Goal: Task Accomplishment & Management: Use online tool/utility

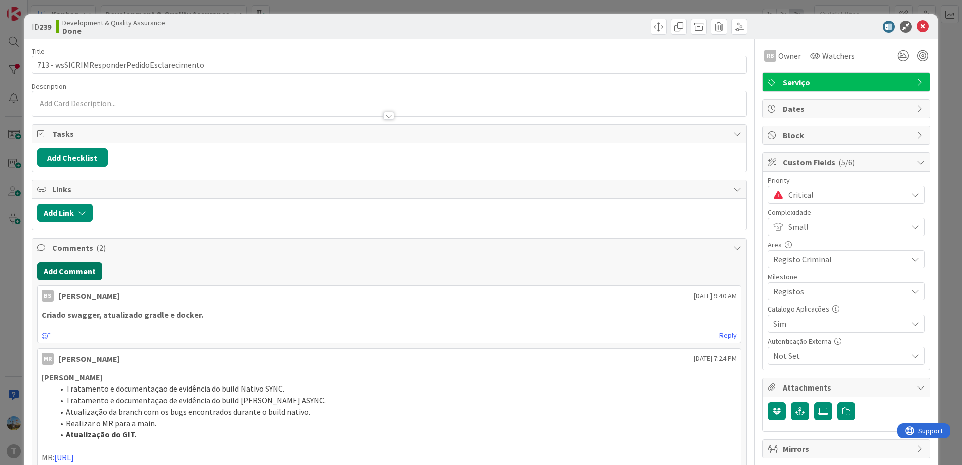
click at [78, 277] on button "Add Comment" at bounding box center [69, 271] width 65 height 18
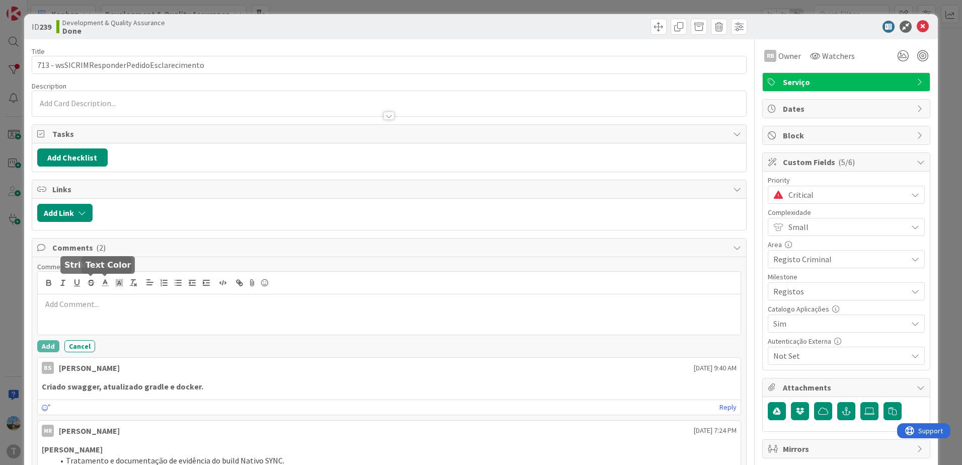
click at [105, 298] on p at bounding box center [389, 304] width 695 height 12
click at [53, 347] on button "Add" at bounding box center [48, 346] width 22 height 12
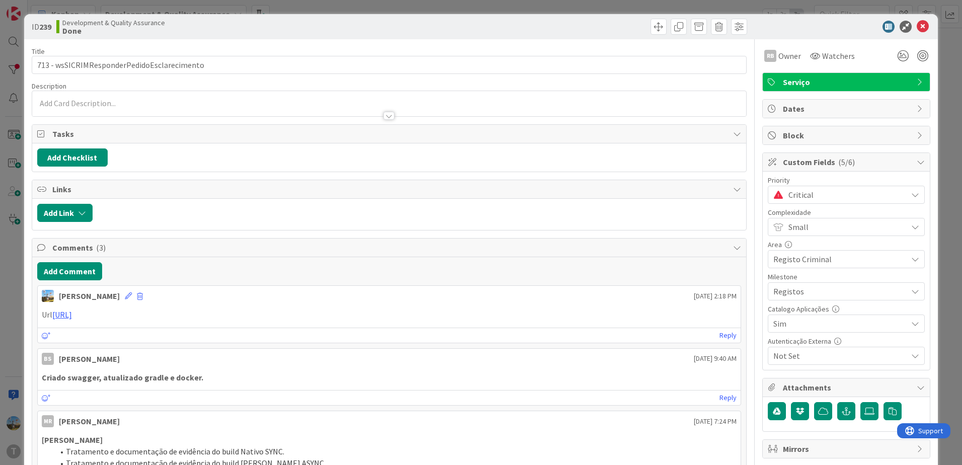
click at [793, 194] on span "Critical" at bounding box center [845, 195] width 114 height 14
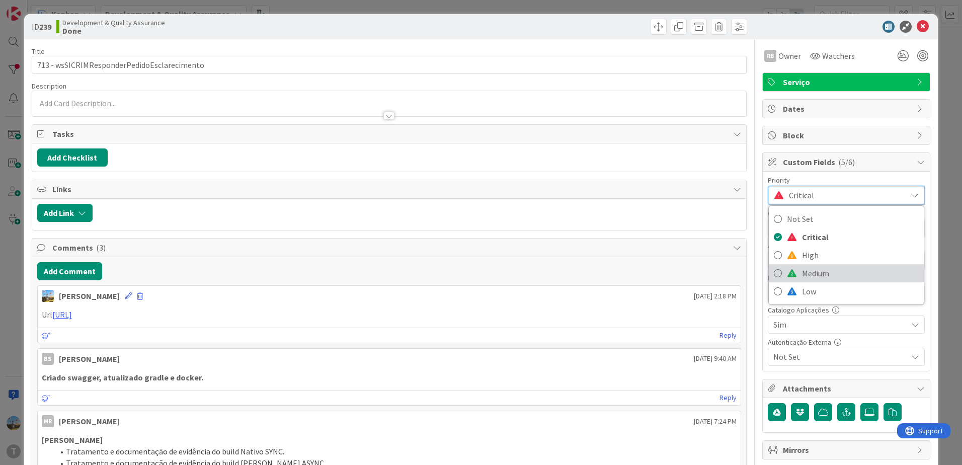
click at [822, 270] on span "Medium" at bounding box center [860, 273] width 117 height 15
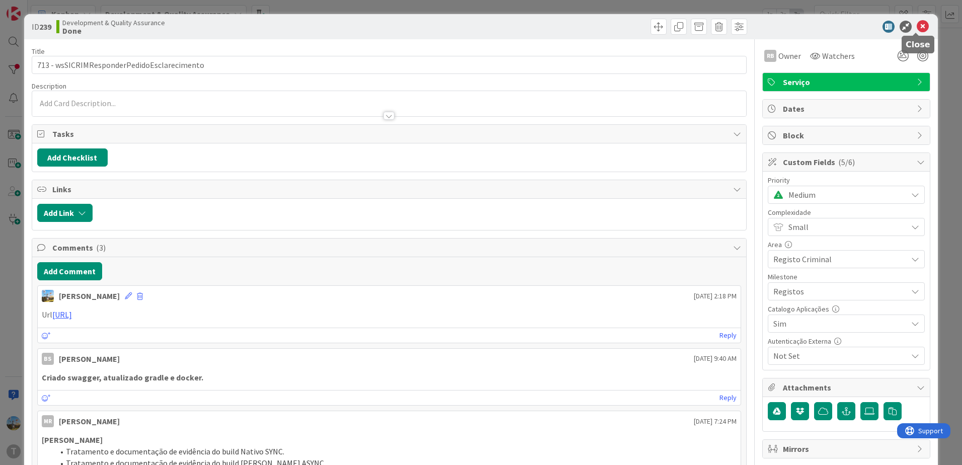
click at [916, 28] on icon at bounding box center [922, 27] width 12 height 12
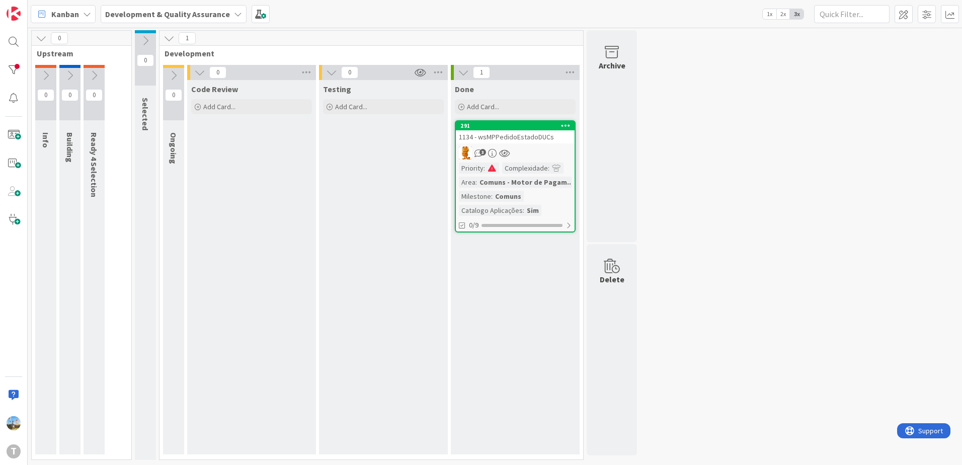
click at [490, 137] on div "1134 - wsMPPedidoEstadoDUCs" at bounding box center [515, 136] width 119 height 13
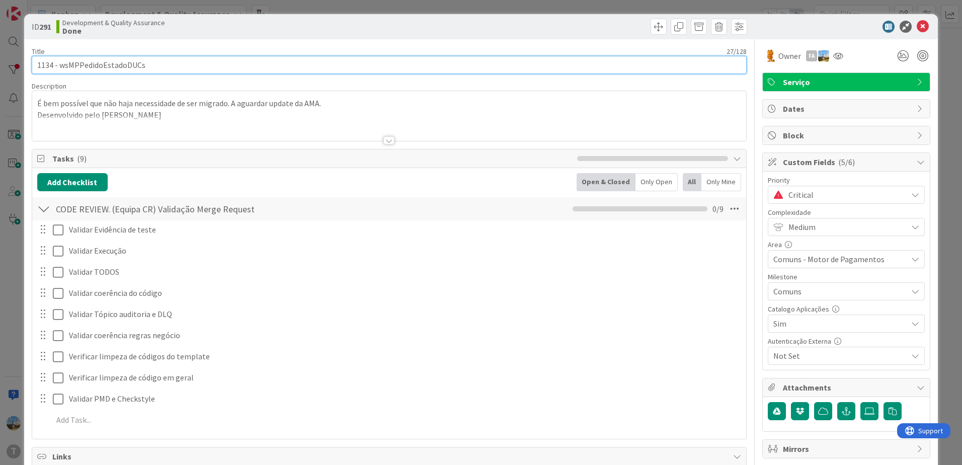
drag, startPoint x: 228, startPoint y: 68, endPoint x: 59, endPoint y: 68, distance: 169.0
click at [59, 68] on input "1134 - wsMPPedidoEstadoDUCs" at bounding box center [389, 65] width 715 height 18
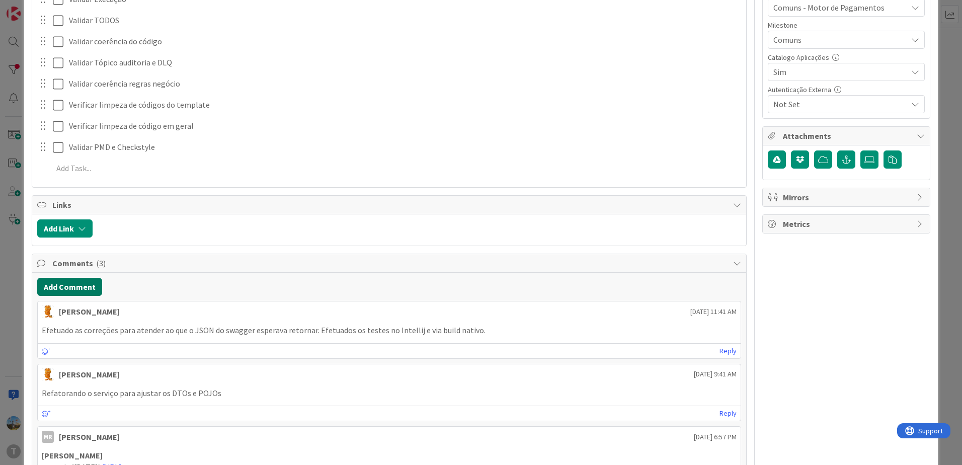
click at [78, 284] on button "Add Comment" at bounding box center [69, 287] width 65 height 18
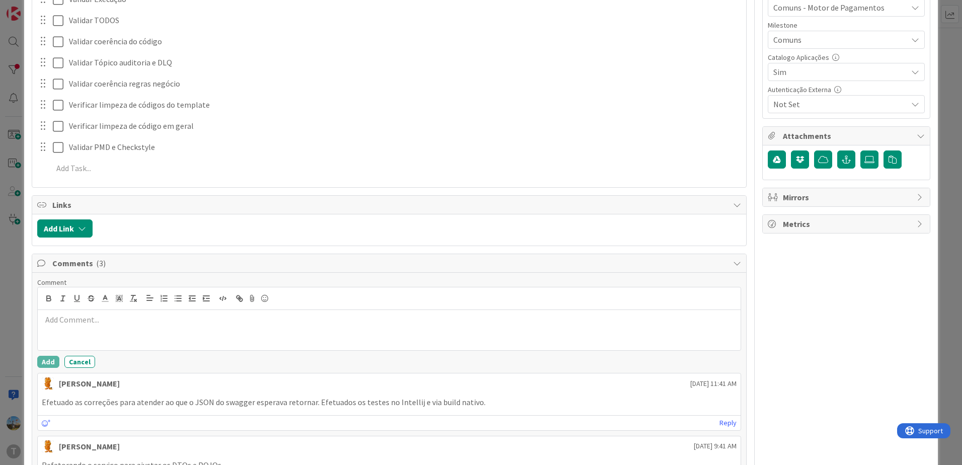
click at [204, 330] on div at bounding box center [389, 330] width 703 height 40
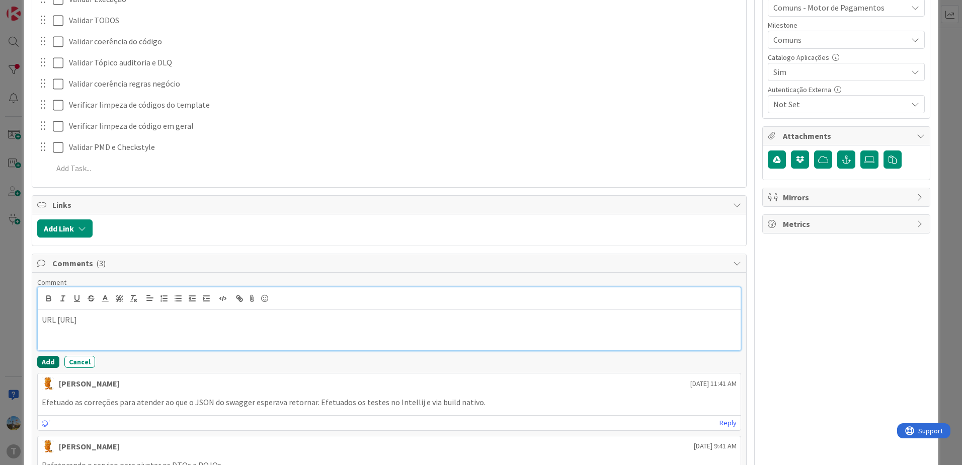
click at [56, 358] on button "Add" at bounding box center [48, 362] width 22 height 12
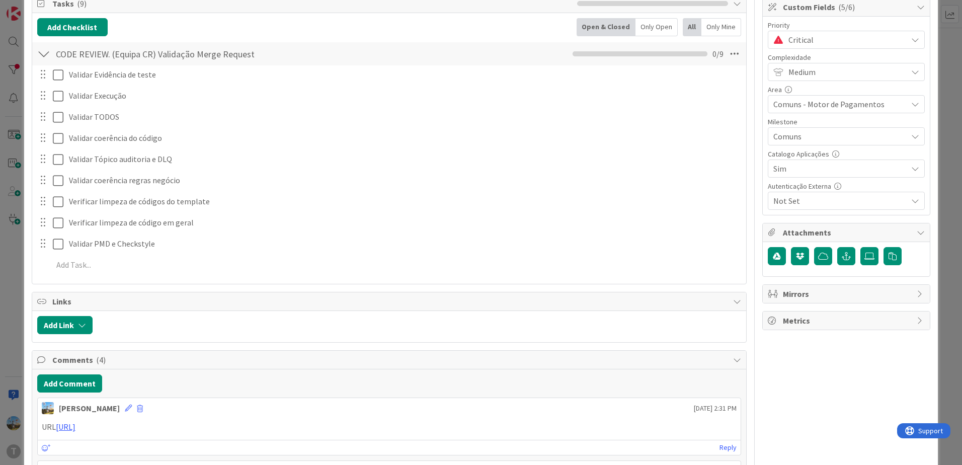
scroll to position [151, 0]
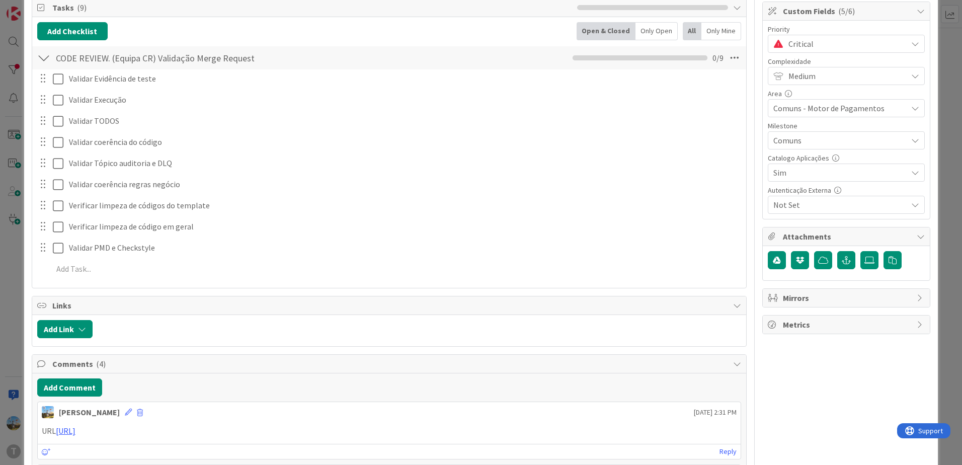
click at [808, 48] on span "Critical" at bounding box center [845, 44] width 114 height 14
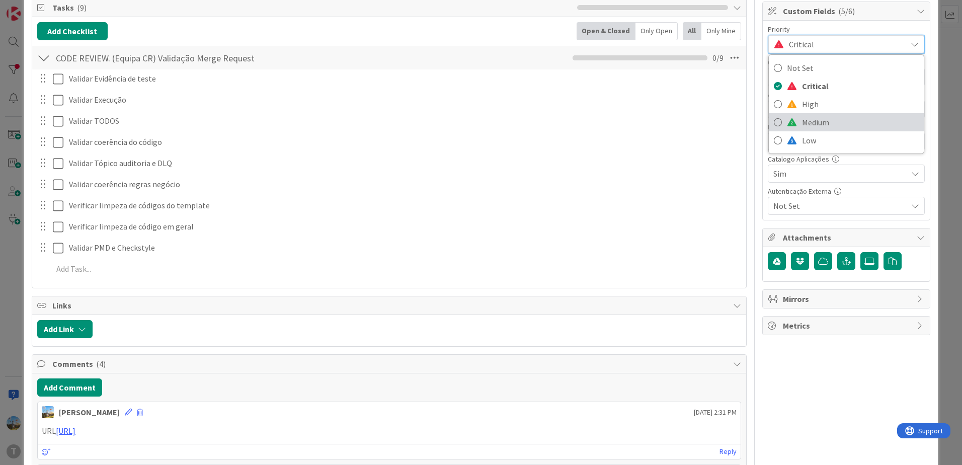
click at [812, 121] on span "Medium" at bounding box center [860, 122] width 117 height 15
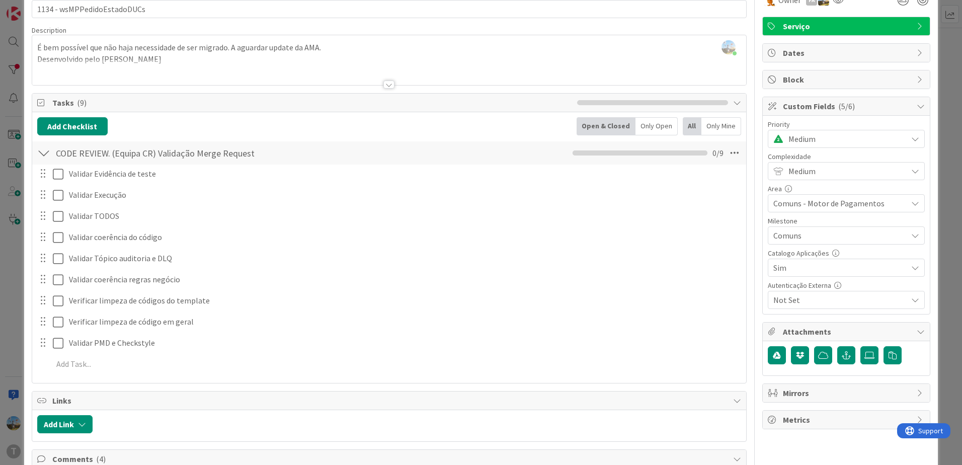
scroll to position [0, 0]
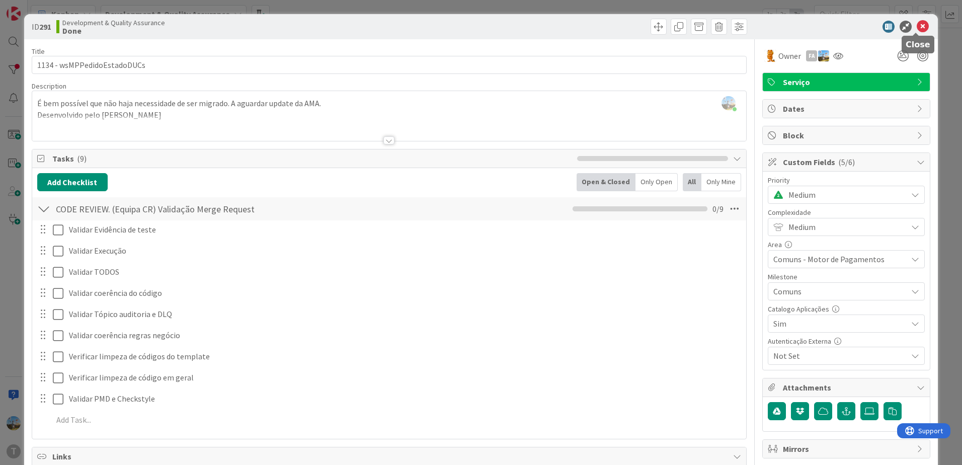
click at [916, 26] on icon at bounding box center [922, 27] width 12 height 12
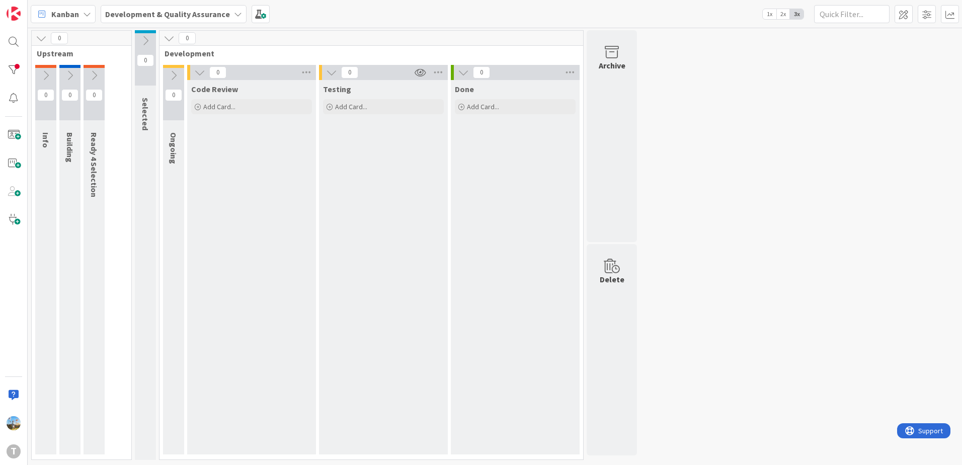
click at [479, 219] on div "Done Add Card..." at bounding box center [515, 267] width 129 height 374
click at [12, 97] on div at bounding box center [14, 98] width 20 height 20
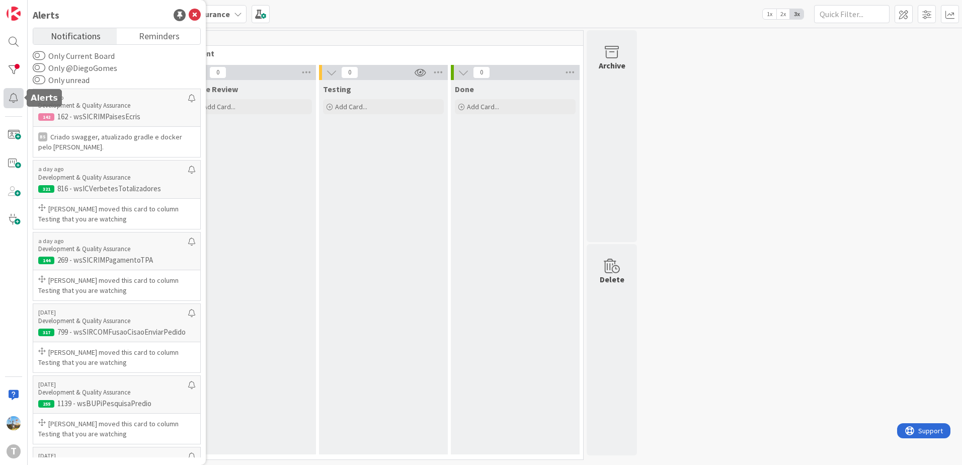
click at [17, 94] on div at bounding box center [14, 98] width 20 height 20
click at [10, 62] on div at bounding box center [14, 70] width 20 height 20
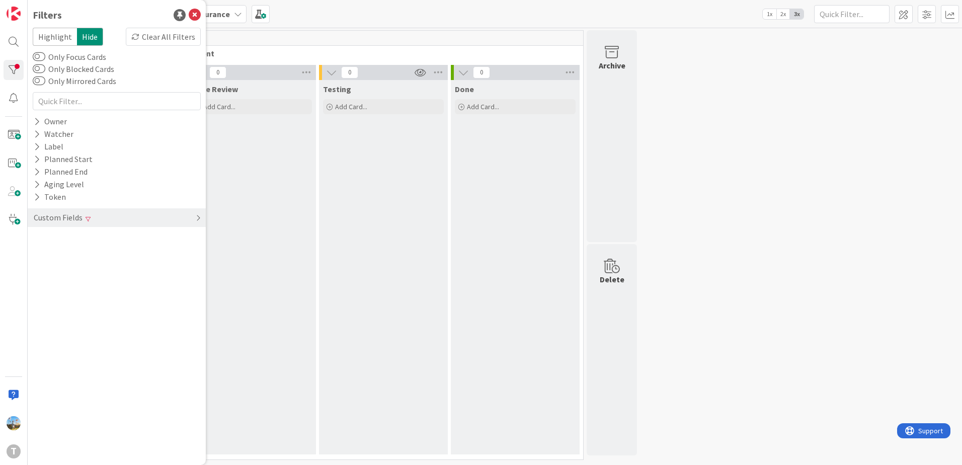
click at [202, 220] on div "Custom Fields" at bounding box center [117, 217] width 178 height 19
click at [184, 233] on div "Clear" at bounding box center [186, 238] width 29 height 13
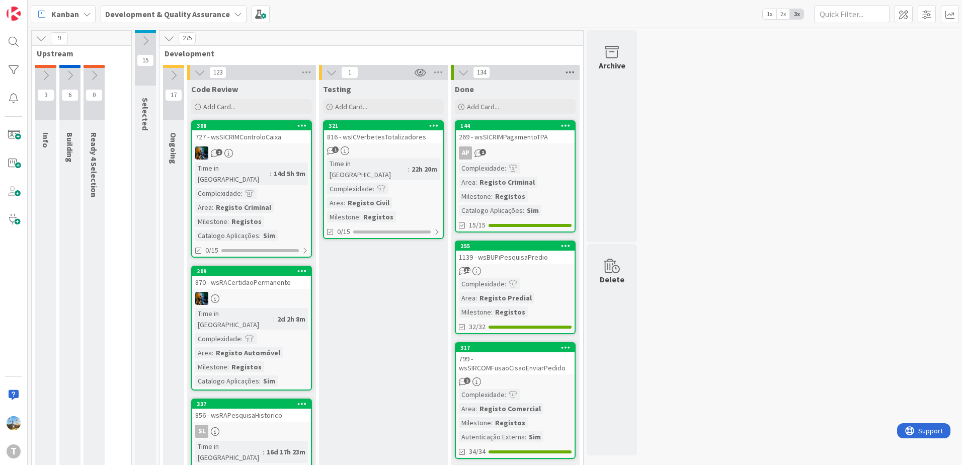
click at [566, 69] on icon at bounding box center [569, 72] width 13 height 15
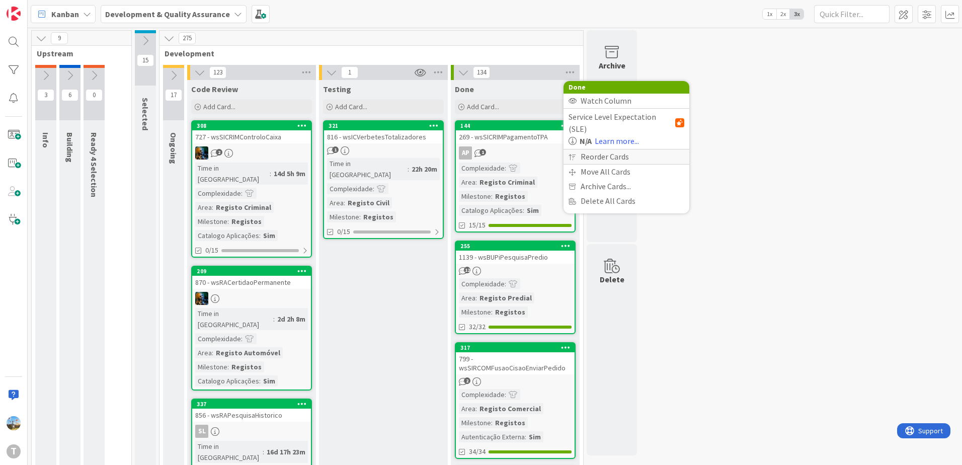
click at [599, 149] on div "Reorder Cards" at bounding box center [626, 156] width 126 height 15
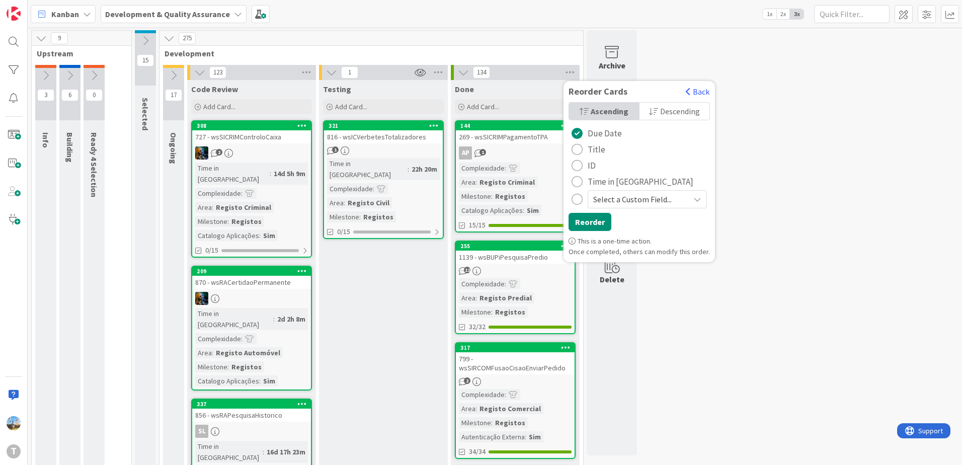
click at [599, 178] on span "Time in [GEOGRAPHIC_DATA]" at bounding box center [641, 181] width 106 height 15
click at [645, 197] on span "Select a Custom Field..." at bounding box center [638, 199] width 91 height 14
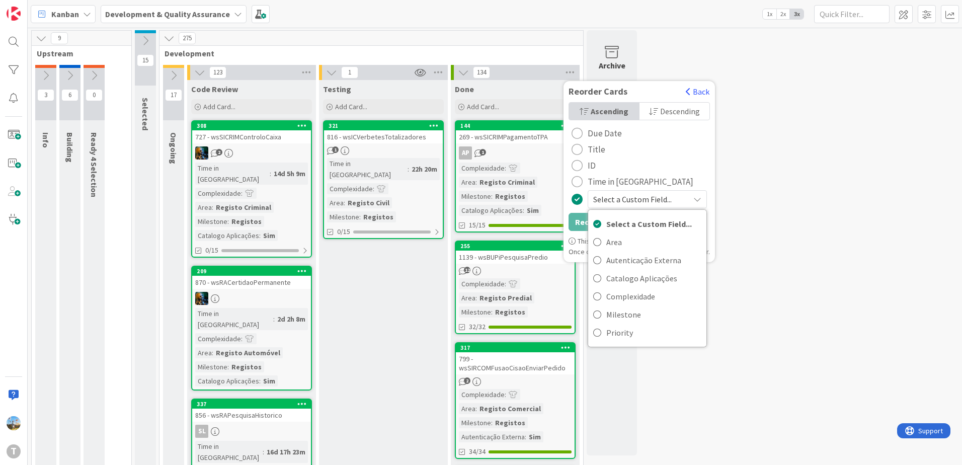
click at [612, 178] on span "Time in [GEOGRAPHIC_DATA]" at bounding box center [641, 181] width 106 height 15
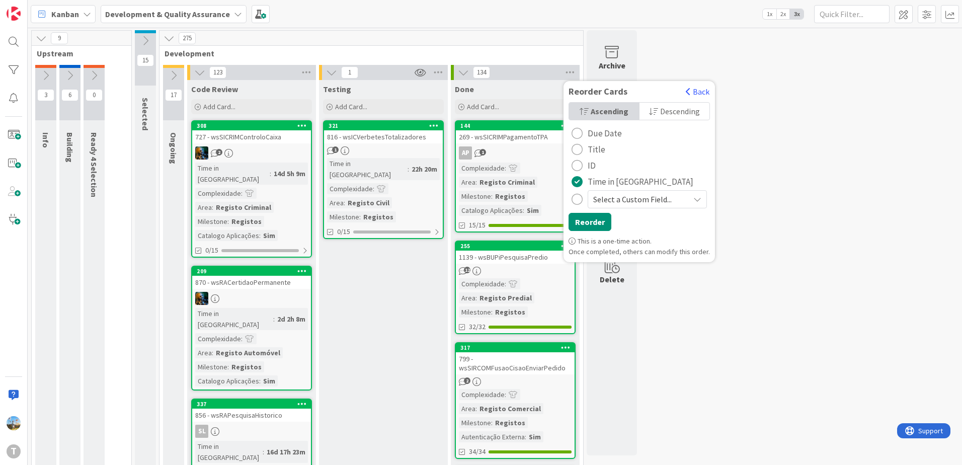
click at [663, 111] on span "Descending" at bounding box center [680, 111] width 40 height 15
click at [610, 106] on span "Ascending" at bounding box center [609, 111] width 35 height 15
click at [593, 227] on button "Reorder" at bounding box center [589, 222] width 43 height 18
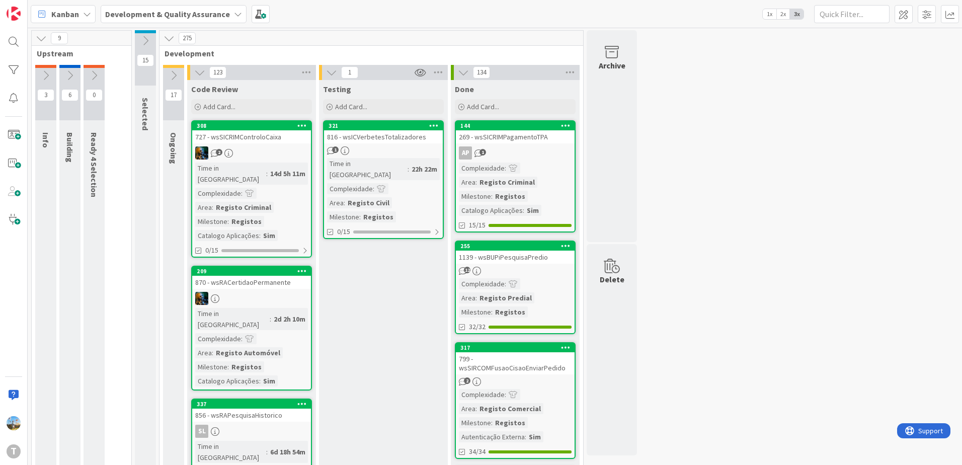
click at [531, 278] on link "255 1139 - wsBUPiPesquisaPredio 12 Complexidade : Area : Registo Predial Milest…" at bounding box center [515, 287] width 121 height 94
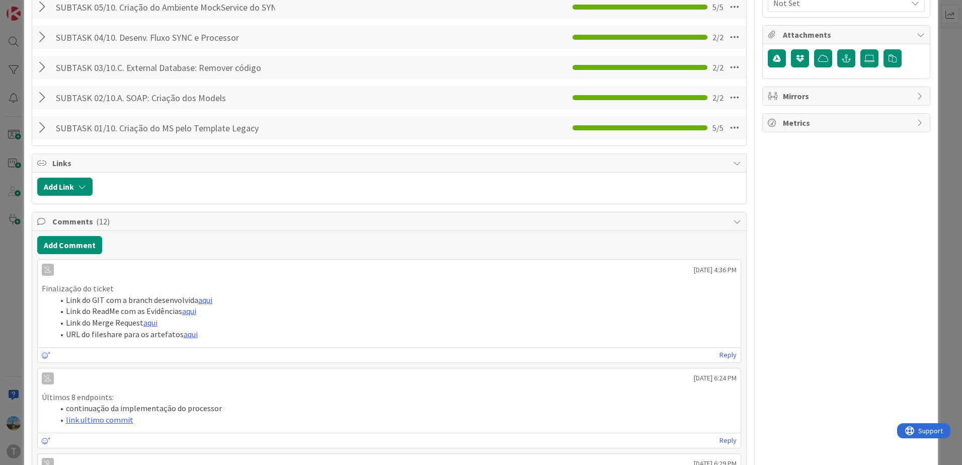
scroll to position [352, 0]
click at [845, 120] on span "Metrics" at bounding box center [847, 123] width 129 height 12
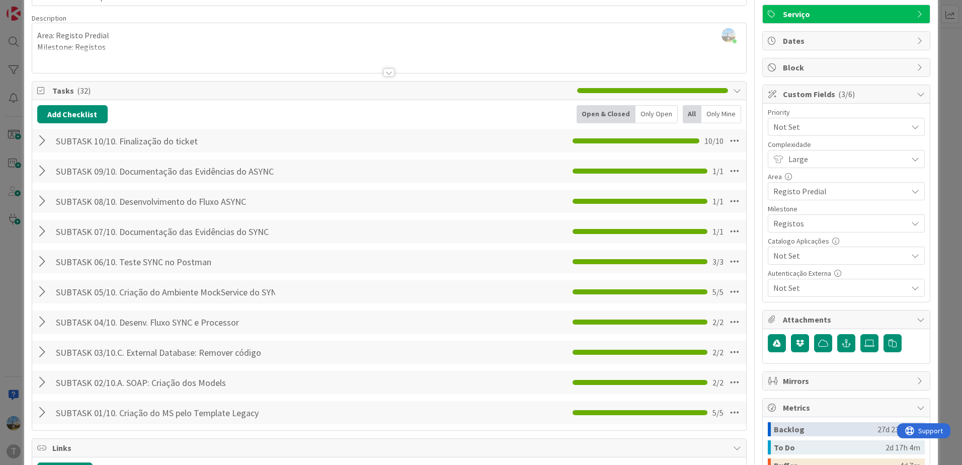
scroll to position [0, 0]
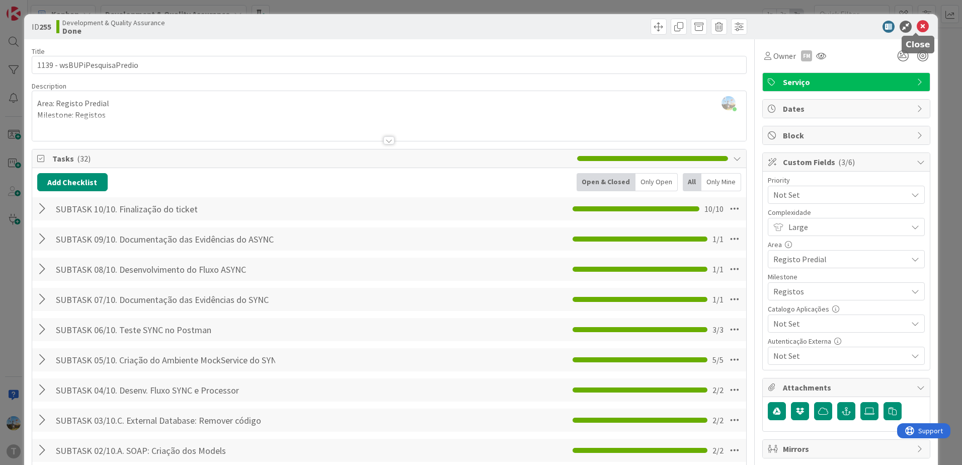
click at [918, 27] on icon at bounding box center [922, 27] width 12 height 12
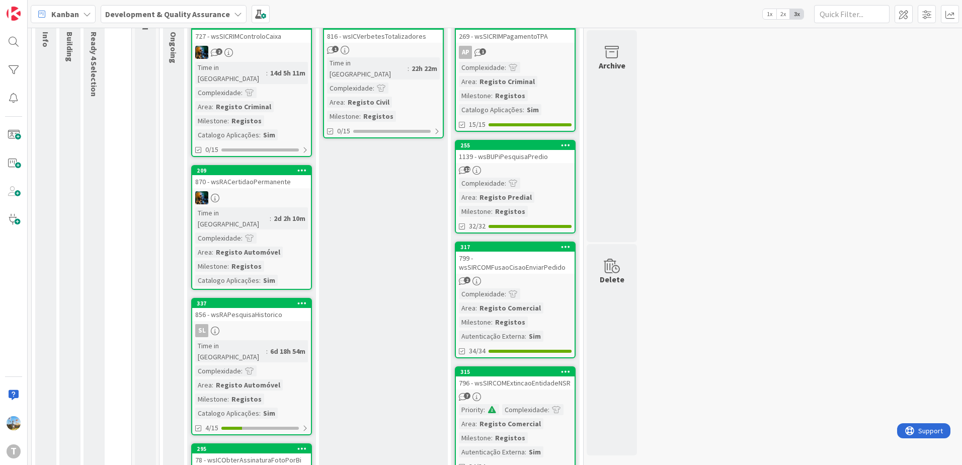
click at [535, 280] on div "2" at bounding box center [515, 281] width 119 height 9
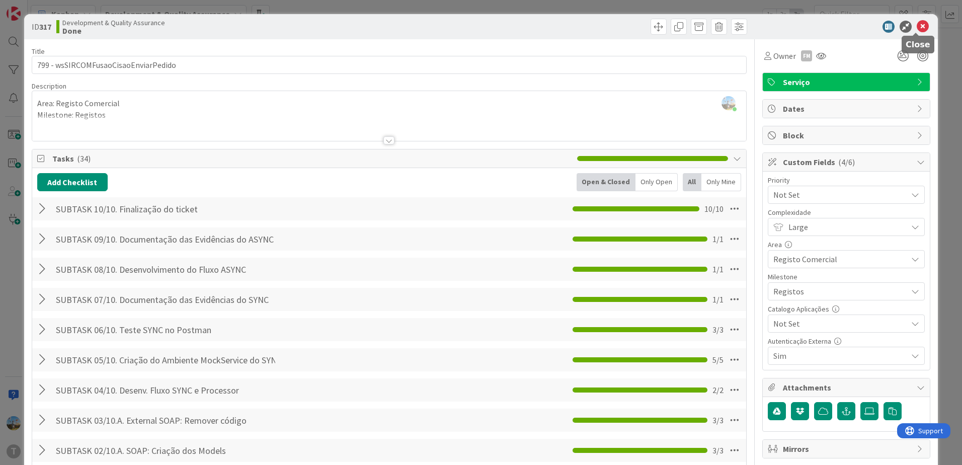
click at [916, 25] on icon at bounding box center [922, 27] width 12 height 12
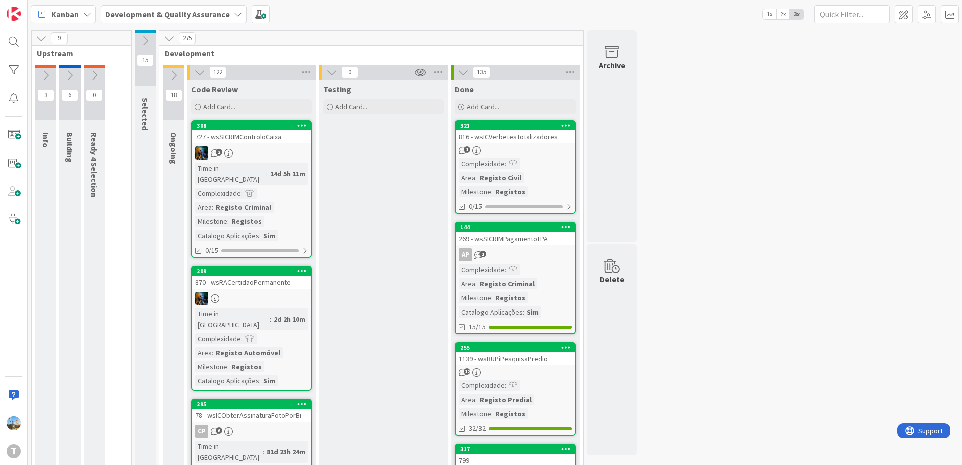
click at [570, 74] on icon at bounding box center [569, 72] width 13 height 15
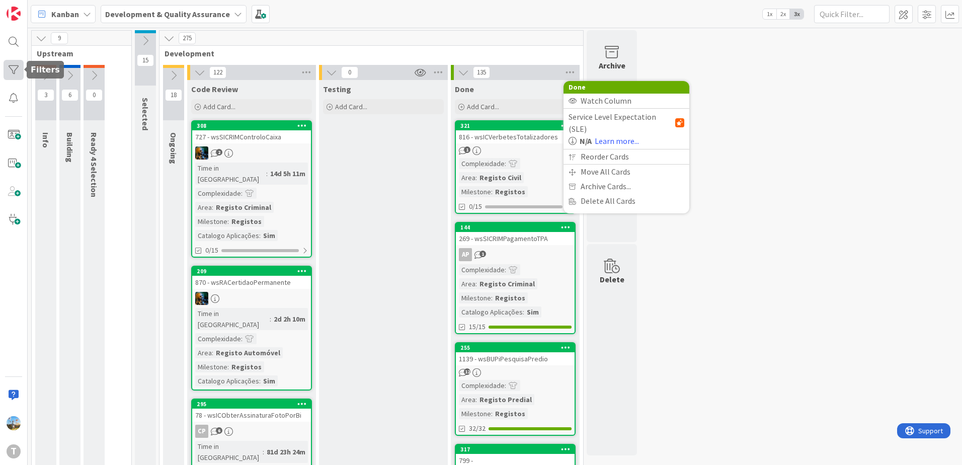
click at [8, 68] on div at bounding box center [14, 70] width 20 height 20
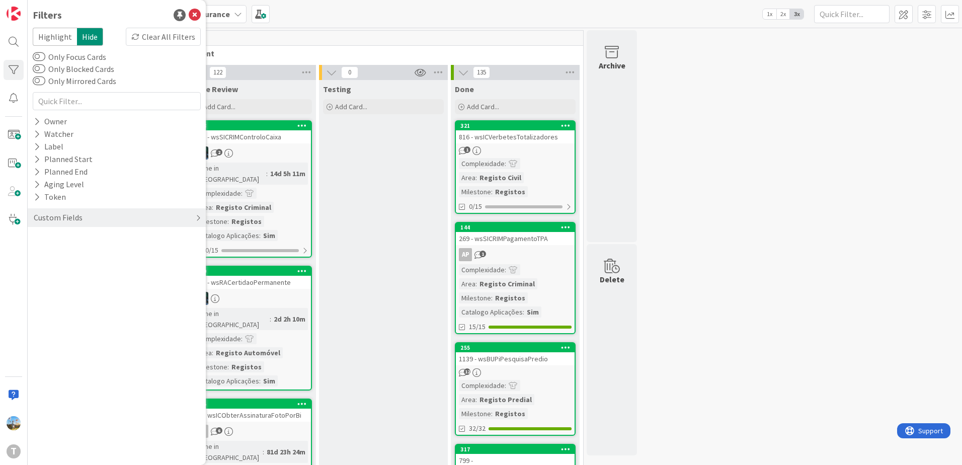
click at [80, 217] on div "Custom Fields" at bounding box center [58, 217] width 51 height 13
click at [93, 238] on div "Priority" at bounding box center [117, 238] width 178 height 13
click at [82, 277] on span "Medium" at bounding box center [66, 279] width 39 height 13
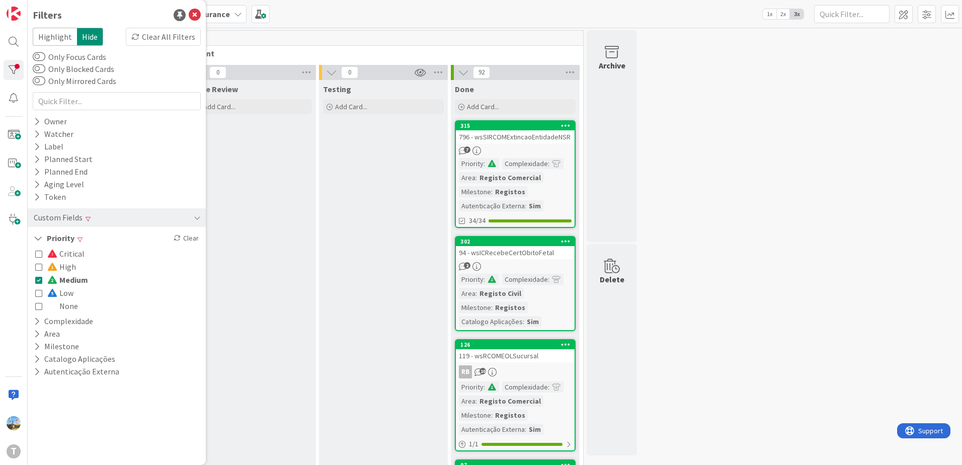
click at [39, 279] on icon at bounding box center [38, 279] width 7 height 7
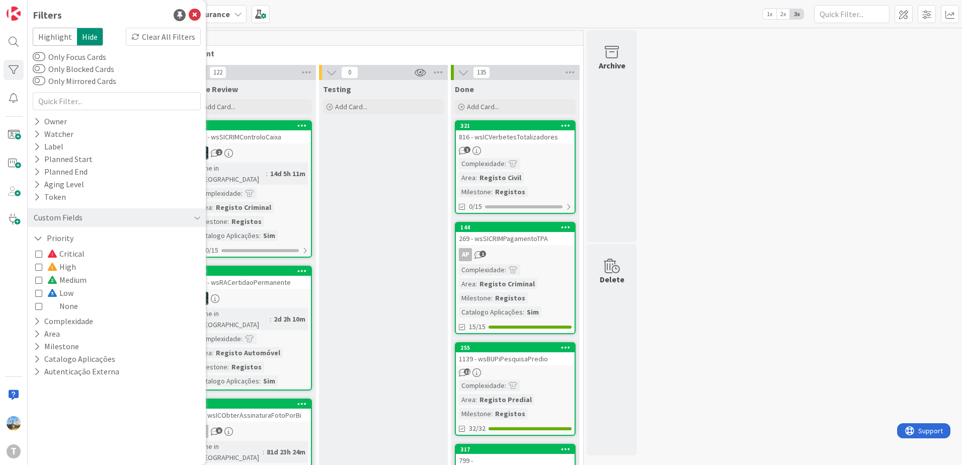
click at [43, 257] on button "Critical" at bounding box center [59, 253] width 49 height 13
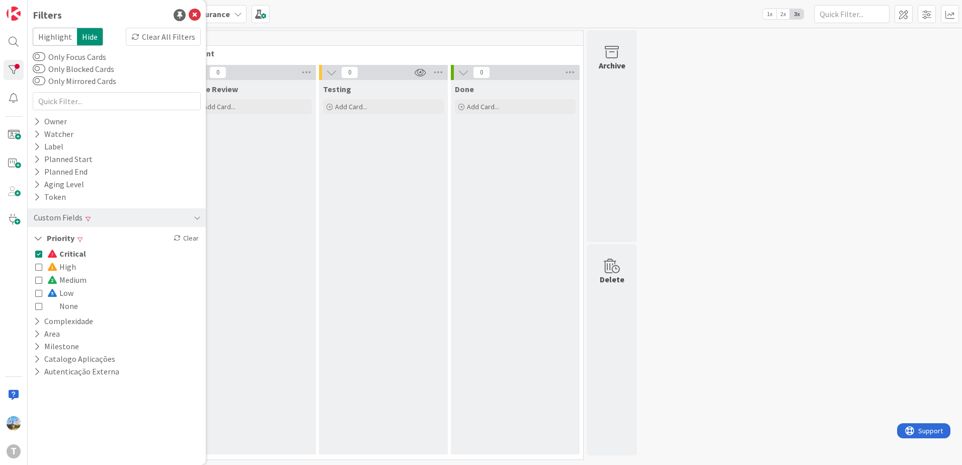
click at [43, 257] on button "Critical" at bounding box center [60, 253] width 51 height 13
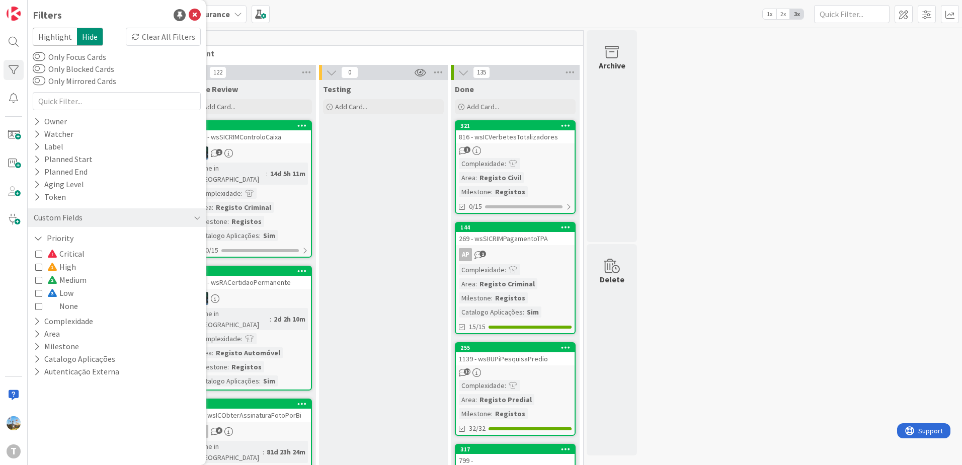
click at [43, 270] on button "High" at bounding box center [55, 266] width 41 height 13
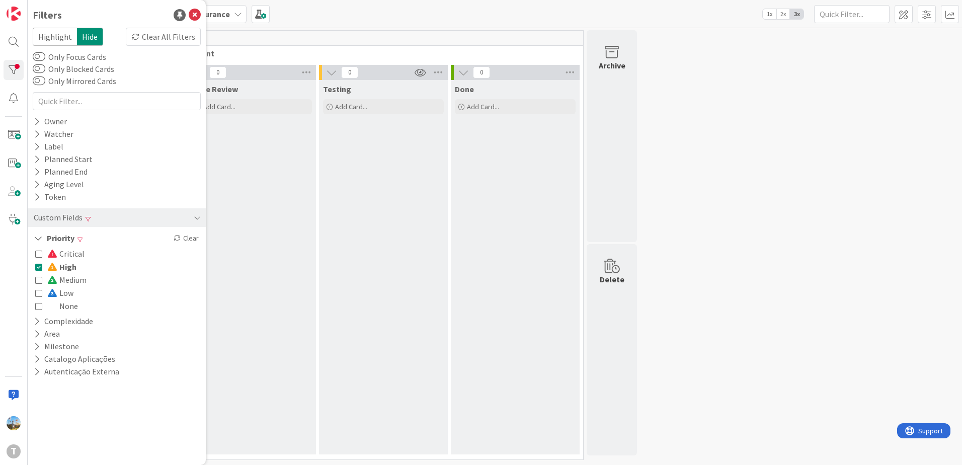
click at [43, 270] on button "High" at bounding box center [55, 266] width 41 height 13
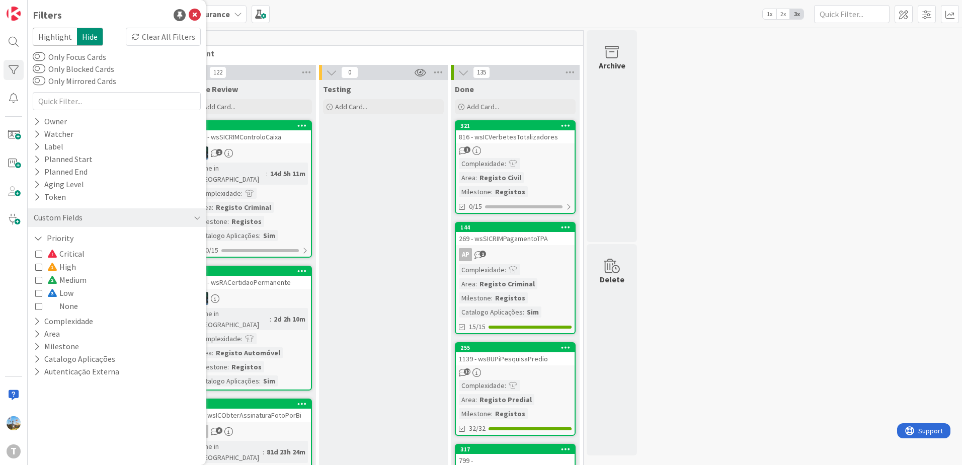
click at [40, 293] on icon at bounding box center [38, 292] width 7 height 7
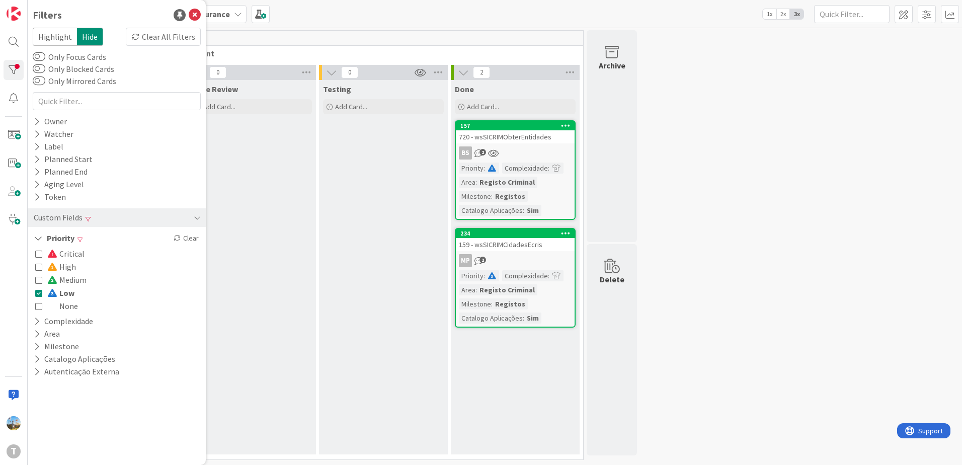
click at [40, 293] on icon at bounding box center [38, 292] width 7 height 7
